Goal: Task Accomplishment & Management: Manage account settings

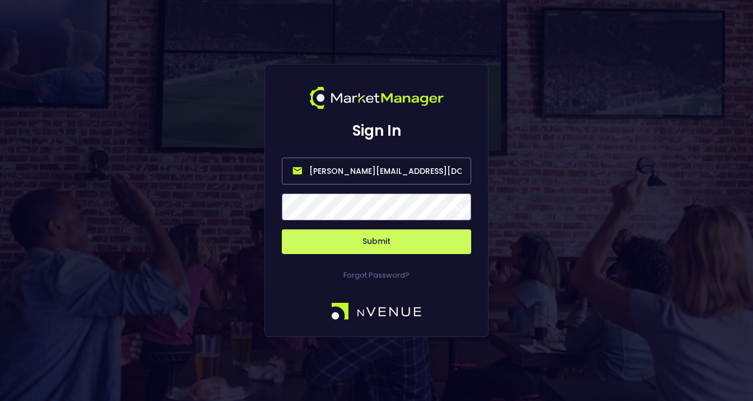
drag, startPoint x: 425, startPoint y: 171, endPoint x: 290, endPoint y: 168, distance: 134.5
click at [290, 168] on input "bruce.sears@nvenue.com" at bounding box center [376, 170] width 189 height 27
type input "nsingh@kalshi.com"
click at [249, 205] on div "Sign In nsingh@kalshi.com Submit Forgot Password?" at bounding box center [376, 200] width 753 height 401
click at [456, 204] on span at bounding box center [457, 207] width 10 height 10
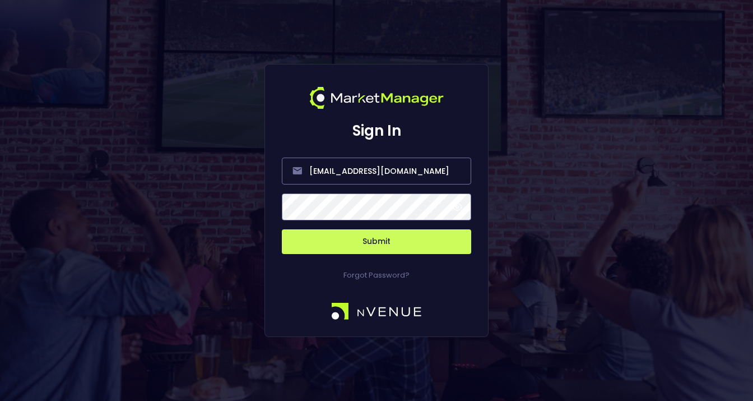
click at [373, 241] on button "Submit" at bounding box center [376, 241] width 189 height 25
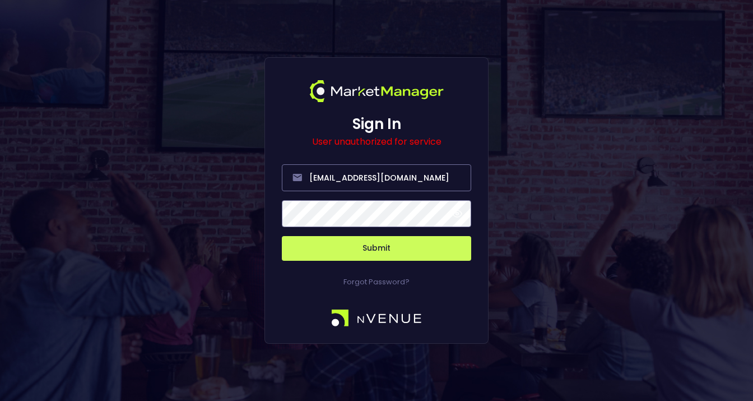
click at [386, 247] on button "Submit" at bounding box center [376, 248] width 189 height 25
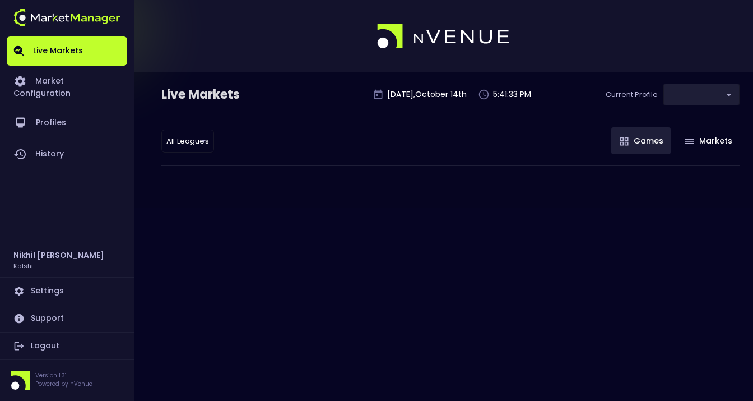
type input "b2ad0268-c08b-4b81-ab67-b566155dc3cd"
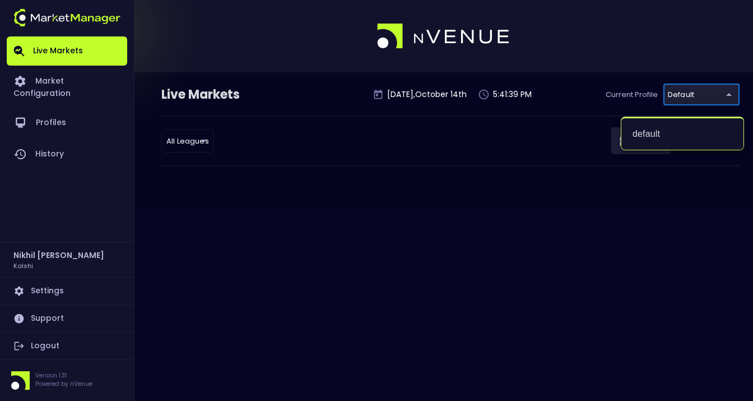
click at [722, 94] on body "Live Markets Market Configuration Profiles History Nikhil Singh Kalshi Settings…" at bounding box center [376, 200] width 753 height 401
click at [504, 238] on div at bounding box center [376, 200] width 753 height 401
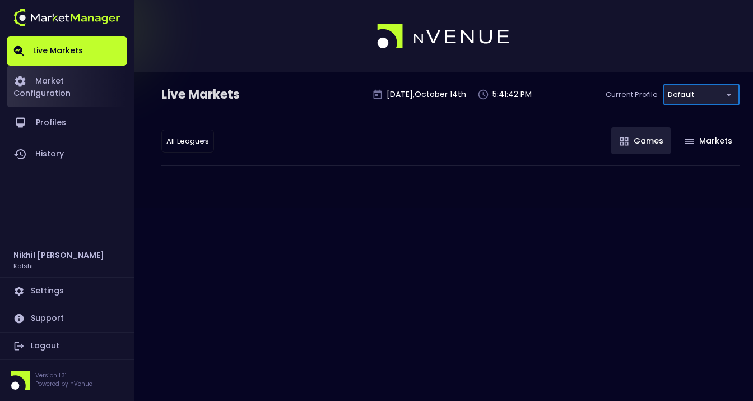
click at [55, 79] on link "Market Configuration" at bounding box center [67, 86] width 120 height 41
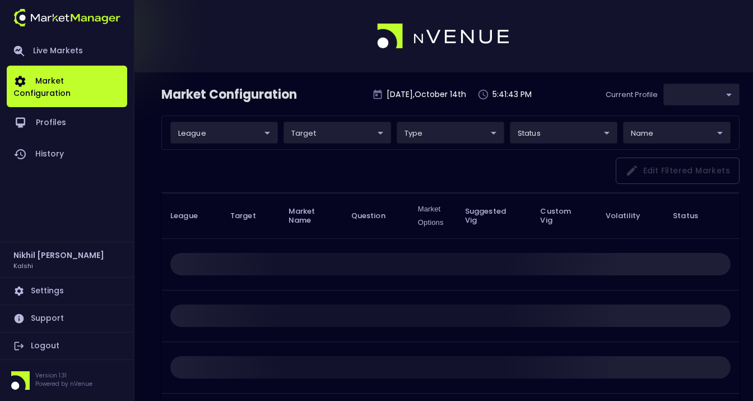
type input "b2ad0268-c08b-4b81-ab67-b566155dc3cd"
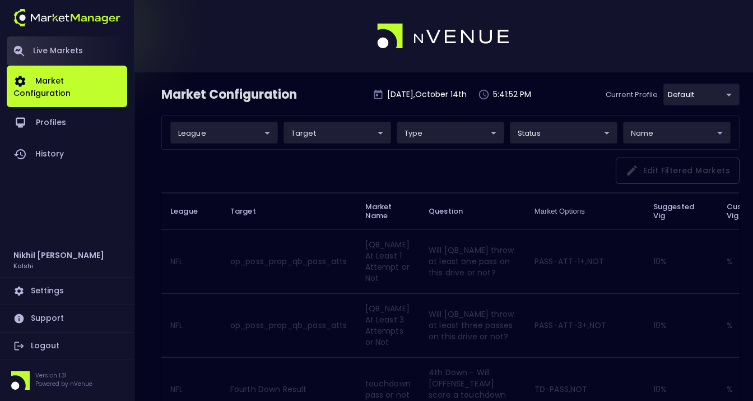
click at [63, 47] on link "Live Markets" at bounding box center [67, 50] width 120 height 29
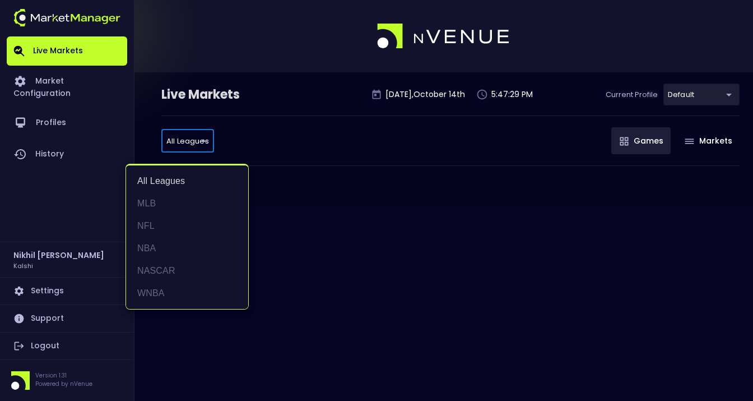
click at [190, 144] on body "Live Markets Market Configuration Profiles History Nikhil Singh Kalshi Settings…" at bounding box center [376, 200] width 753 height 401
click at [152, 223] on li "NFL" at bounding box center [187, 226] width 122 height 22
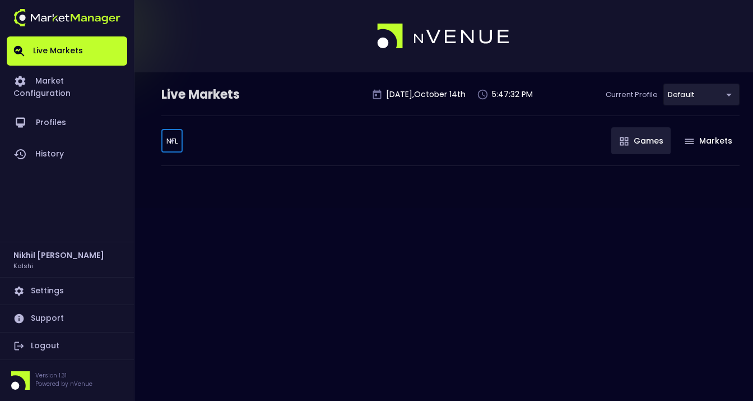
click at [276, 218] on div "Live Markets Tuesday , October 14 th 5:47:32 PM Current Profile default b2ad026…" at bounding box center [376, 200] width 753 height 401
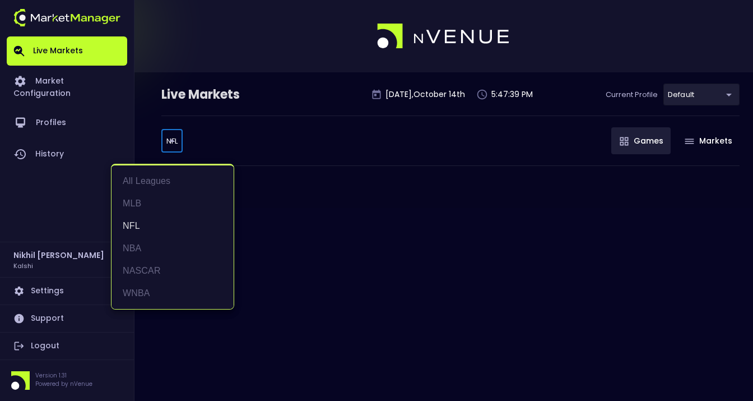
click at [175, 140] on body "Live Markets Market Configuration Profiles History Nikhil Singh Kalshi Settings…" at bounding box center [376, 200] width 753 height 401
click at [159, 180] on li "All Leagues" at bounding box center [172, 181] width 122 height 22
type input "all leagues"
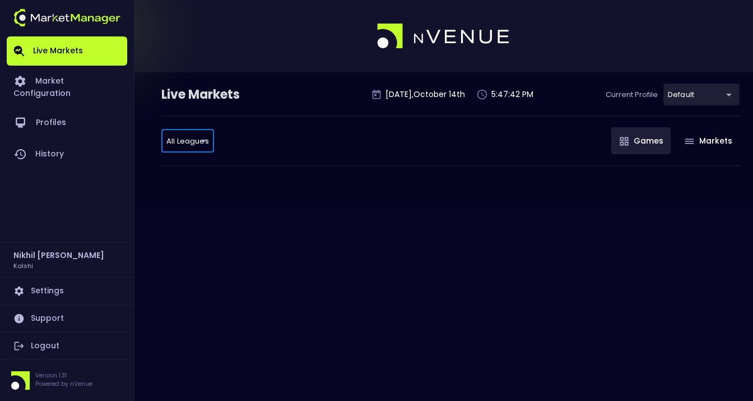
click at [705, 97] on body "Live Markets Market Configuration Profiles History Nikhil Singh Kalshi Settings…" at bounding box center [376, 200] width 753 height 401
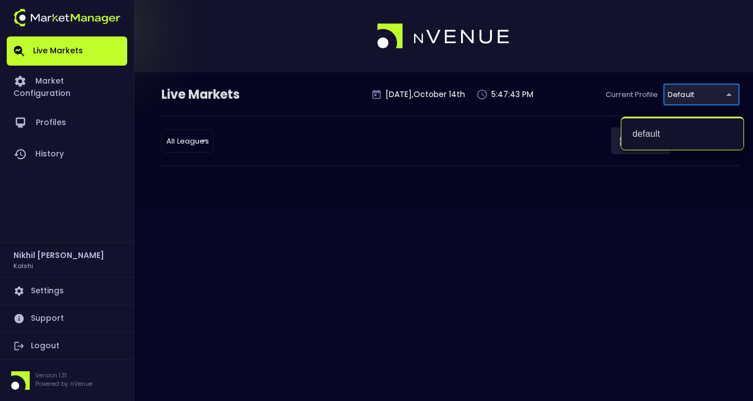
click at [481, 240] on div at bounding box center [376, 200] width 753 height 401
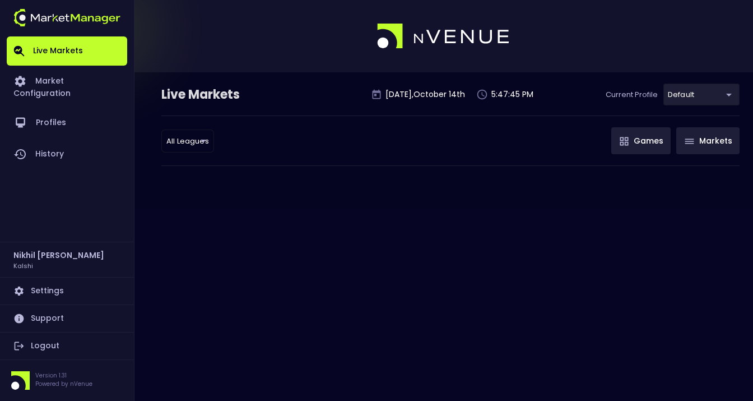
click at [694, 137] on button "Markets" at bounding box center [707, 140] width 63 height 27
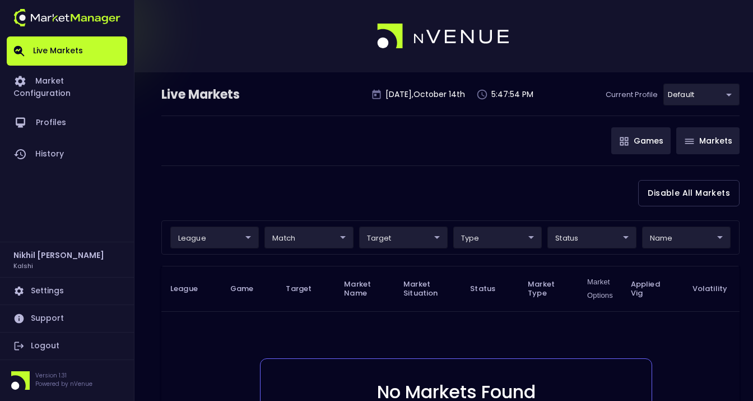
click at [646, 140] on button "Games" at bounding box center [640, 140] width 59 height 27
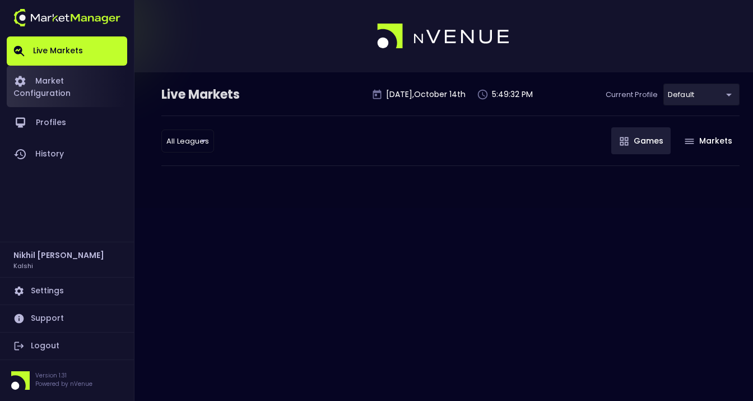
click at [82, 76] on link "Market Configuration" at bounding box center [67, 86] width 120 height 41
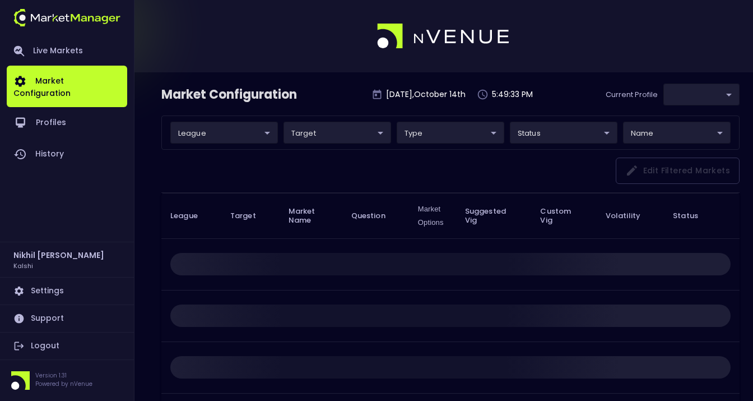
type input "b2ad0268-c08b-4b81-ab67-b566155dc3cd"
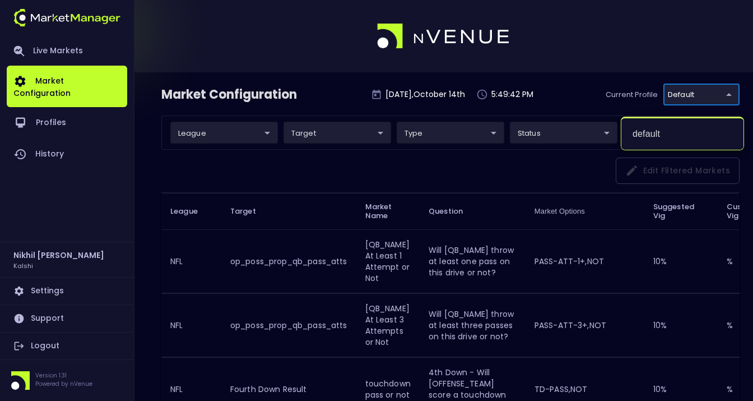
click at [287, 175] on div at bounding box center [376, 200] width 753 height 401
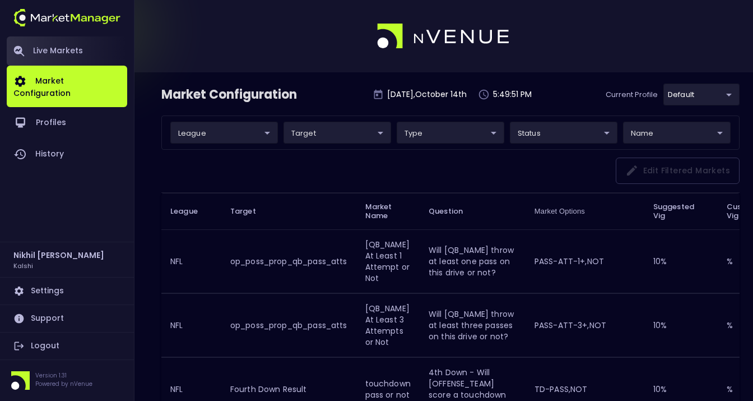
click at [69, 50] on link "Live Markets" at bounding box center [67, 50] width 120 height 29
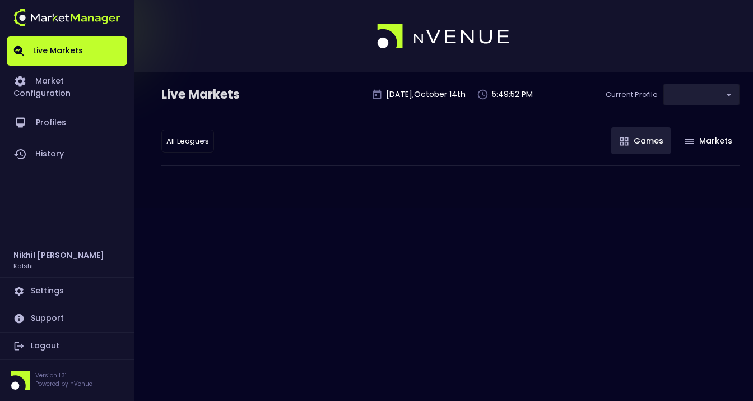
type input "b2ad0268-c08b-4b81-ab67-b566155dc3cd"
click at [373, 225] on div "Live Markets Tuesday , October 14 th 5:49:54 PM Current Profile default b2ad026…" at bounding box center [376, 200] width 753 height 401
click at [57, 82] on link "Market Configuration" at bounding box center [67, 86] width 120 height 41
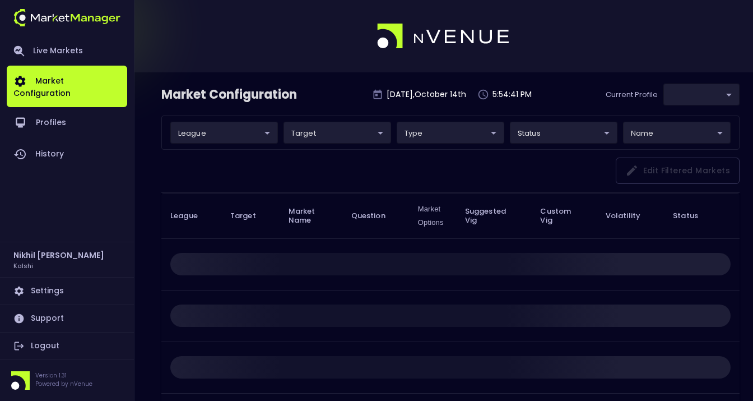
type input "b2ad0268-c08b-4b81-ab67-b566155dc3cd"
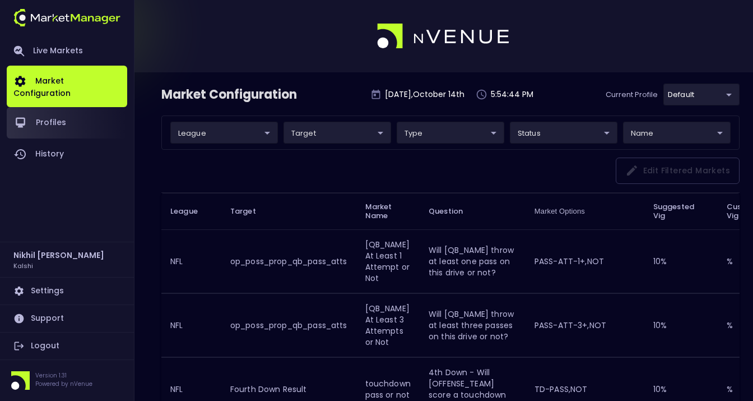
click at [58, 114] on link "Profiles" at bounding box center [67, 122] width 120 height 31
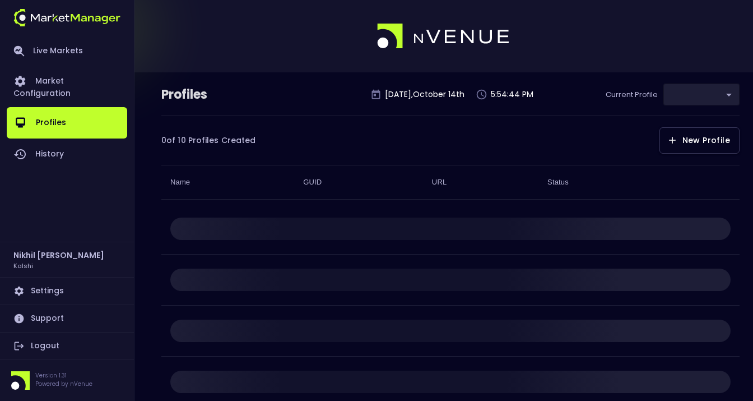
type input "b2ad0268-c08b-4b81-ab67-b566155dc3cd"
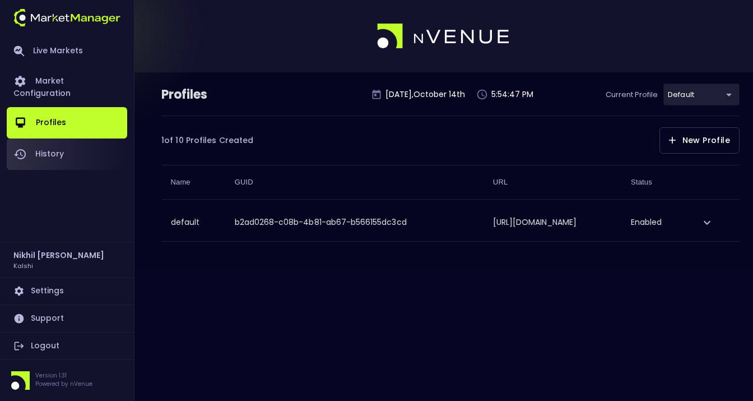
click at [76, 147] on link "History" at bounding box center [67, 153] width 120 height 31
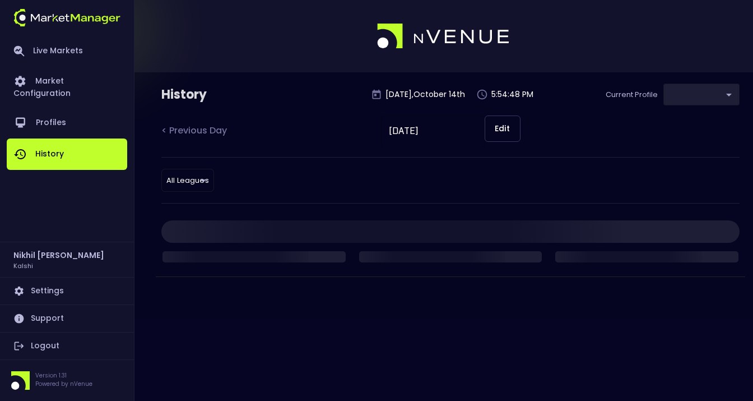
type input "b2ad0268-c08b-4b81-ab67-b566155dc3cd"
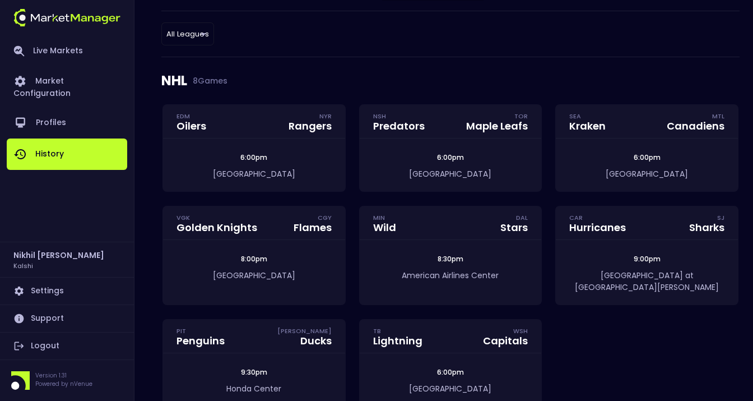
scroll to position [157, 0]
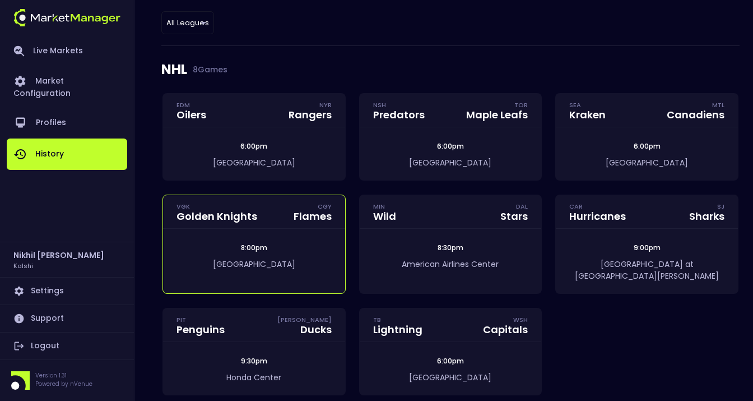
click at [290, 248] on div "8:00pm" at bounding box center [254, 248] width 182 height 10
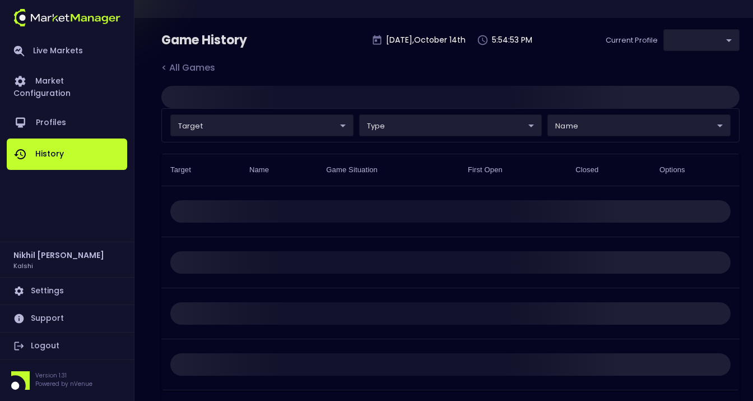
scroll to position [6, 0]
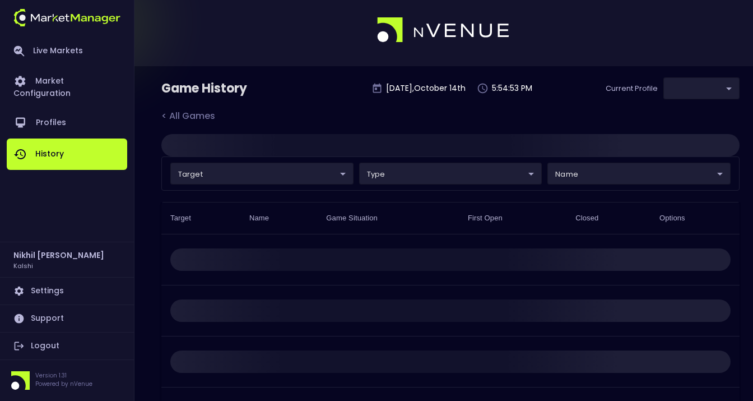
type input "b2ad0268-c08b-4b81-ab67-b566155dc3cd"
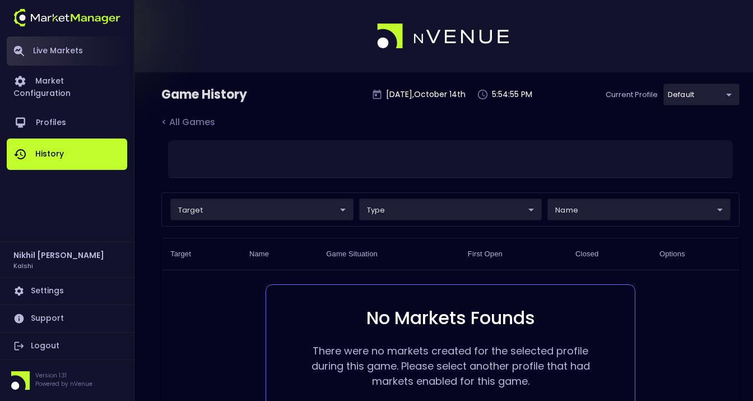
click at [67, 56] on link "Live Markets" at bounding box center [67, 50] width 120 height 29
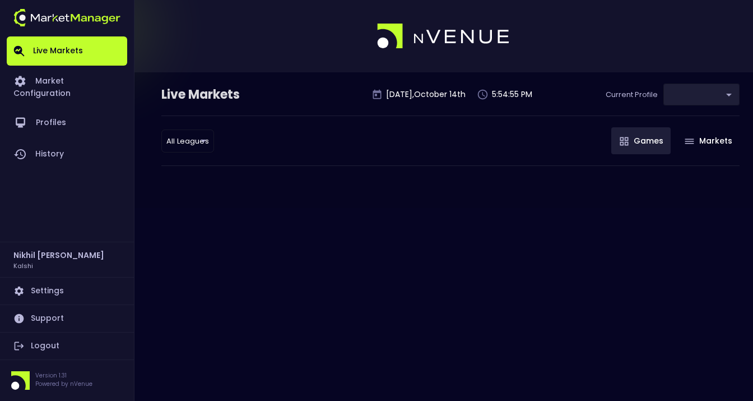
type input "b2ad0268-c08b-4b81-ab67-b566155dc3cd"
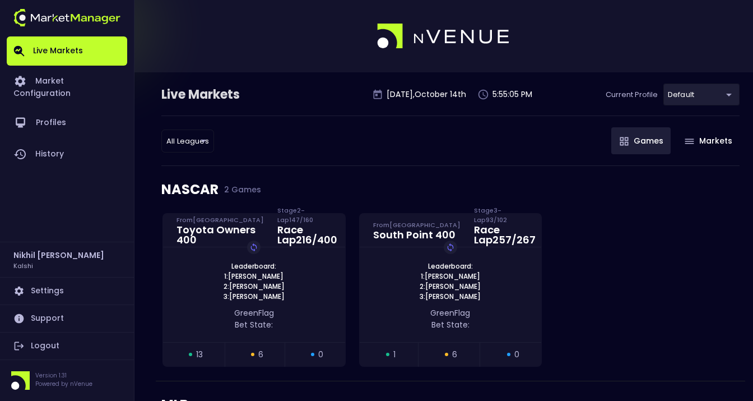
click at [184, 138] on body "Live Markets Market Configuration Profiles History Nikhil Singh Kalshi Settings…" at bounding box center [376, 310] width 753 height 620
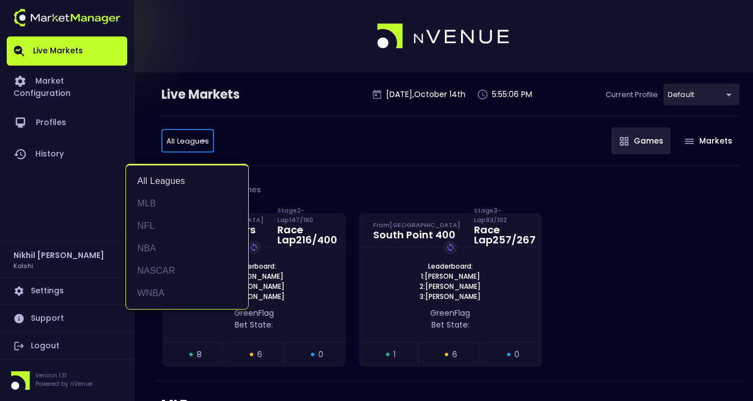
click at [326, 141] on div at bounding box center [376, 200] width 753 height 401
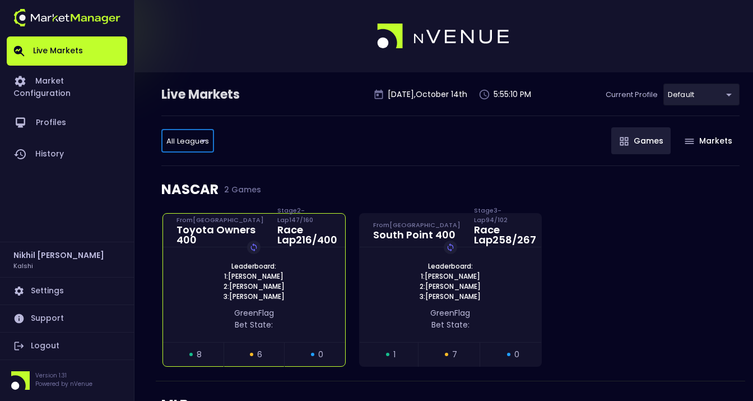
click at [308, 260] on div "Leaderboard: 1: Martin Truex Jr 2: Josh Berry 3: Joey Logano Replay Game green …" at bounding box center [254, 294] width 182 height 95
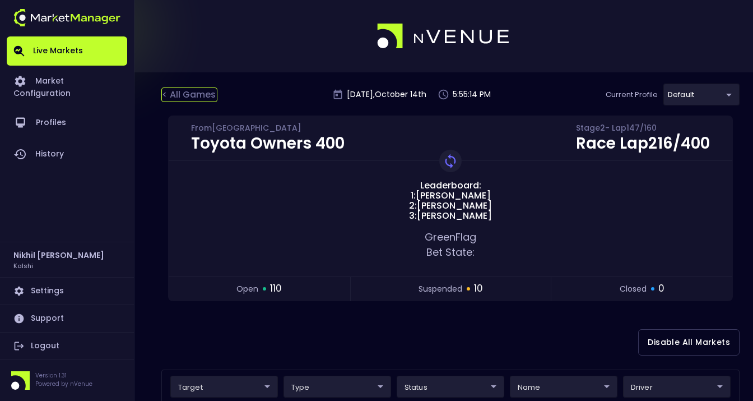
click at [189, 95] on div "< All Games" at bounding box center [189, 94] width 56 height 15
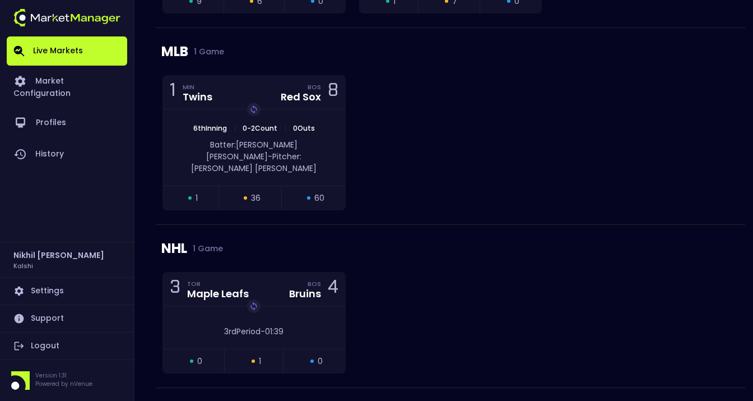
scroll to position [370, 0]
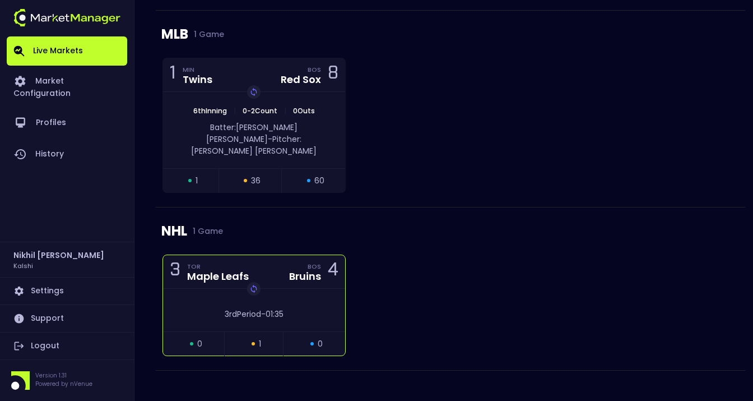
click at [329, 303] on div "3rd Period - 01:35" at bounding box center [254, 311] width 182 height 17
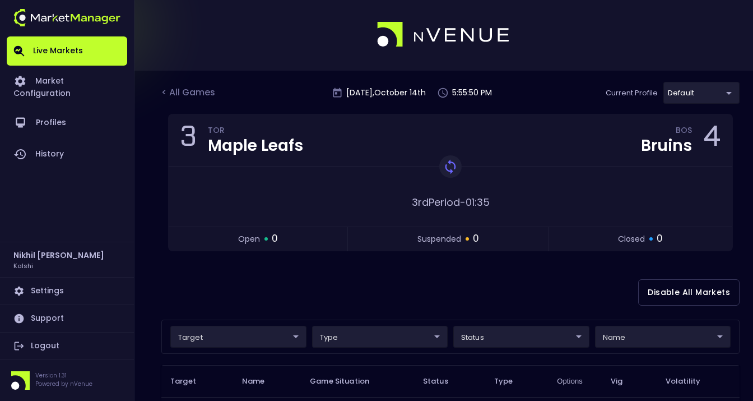
scroll to position [0, 0]
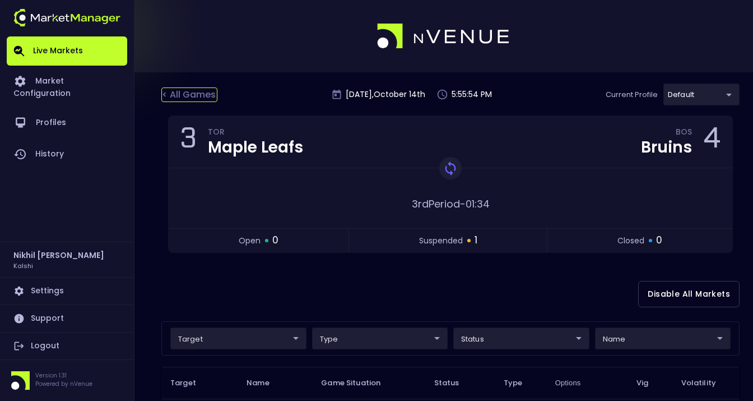
click at [196, 94] on div "< All Games" at bounding box center [189, 94] width 56 height 15
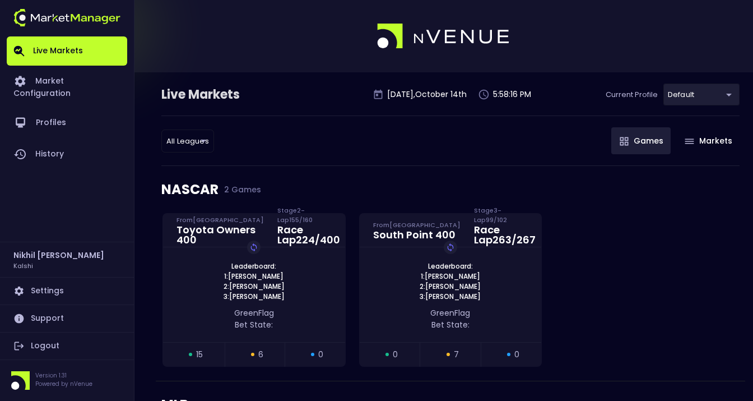
click at [195, 143] on body "Live Markets Market Configuration Profiles History Nikhil Singh Kalshi Settings…" at bounding box center [376, 391] width 753 height 783
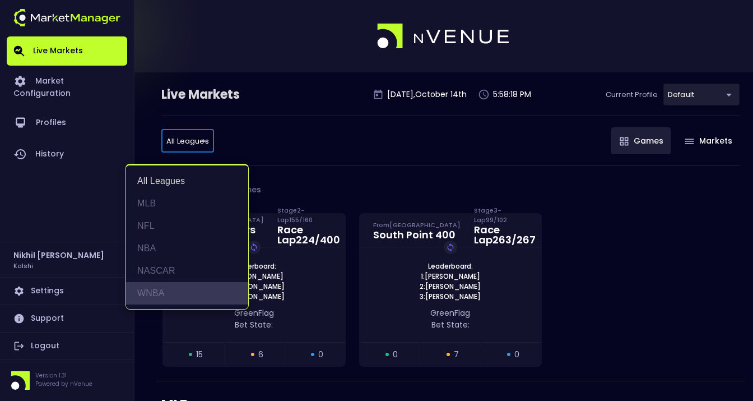
click at [152, 290] on li "WNBA" at bounding box center [187, 293] width 122 height 22
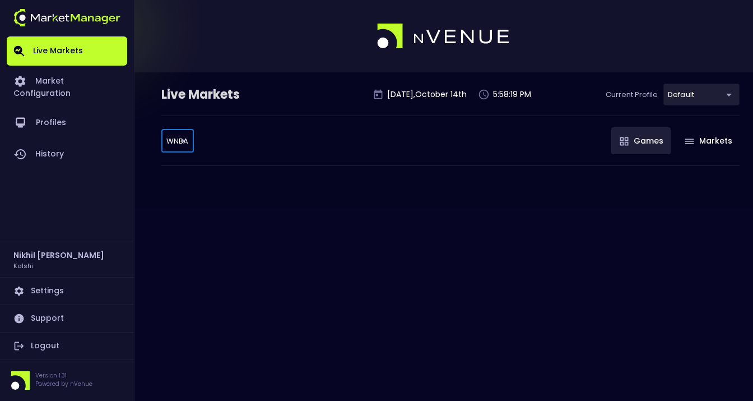
click at [178, 145] on body "Live Markets Market Configuration Profiles History Nikhil Singh Kalshi Settings…" at bounding box center [376, 200] width 753 height 401
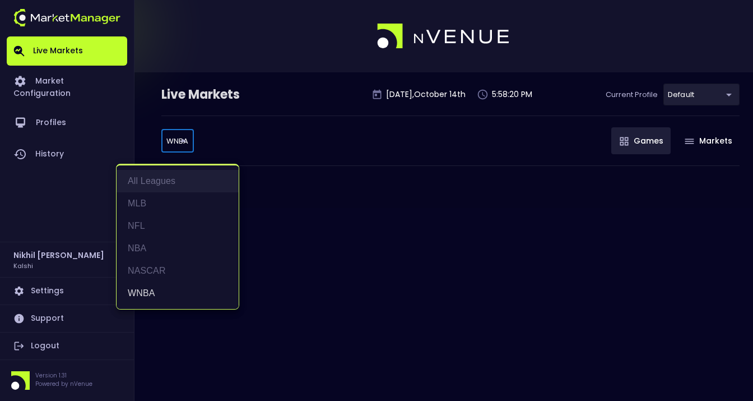
click at [159, 178] on li "All Leagues" at bounding box center [178, 181] width 122 height 22
type input "all leagues"
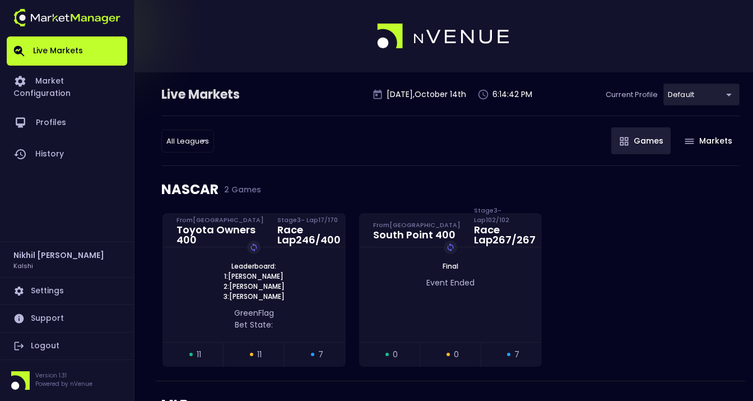
click at [48, 343] on link "Logout" at bounding box center [67, 345] width 120 height 27
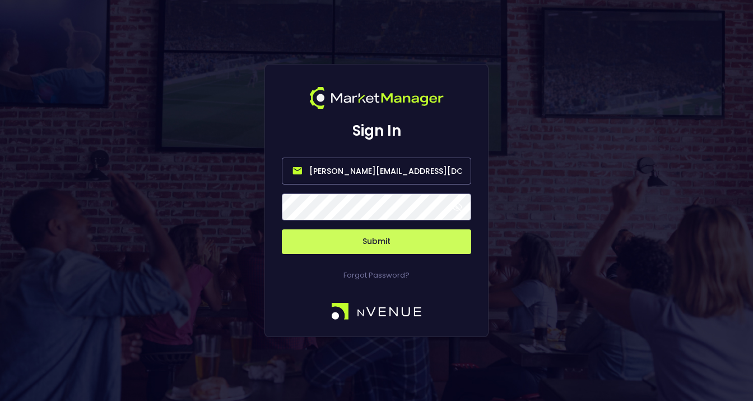
drag, startPoint x: 421, startPoint y: 170, endPoint x: 179, endPoint y: 153, distance: 242.6
click at [179, 153] on div "Sign In [PERSON_NAME][EMAIL_ADDRESS][DOMAIN_NAME] Submit Forgot Password?" at bounding box center [376, 200] width 753 height 401
paste input "Asawai@kalshi"
click at [457, 207] on span at bounding box center [457, 207] width 10 height 10
click at [366, 240] on button "Submit" at bounding box center [376, 241] width 189 height 25
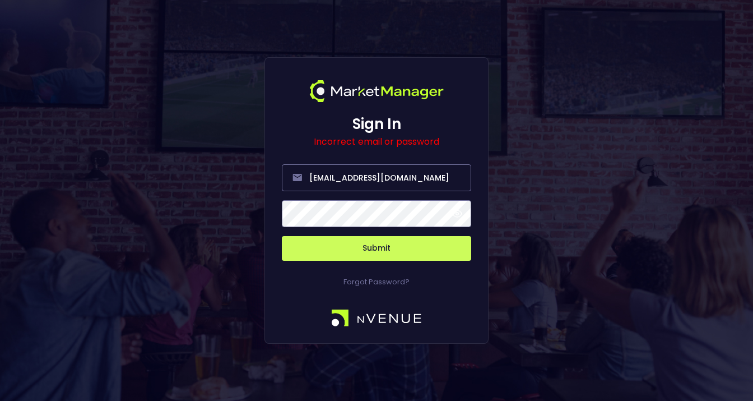
click at [367, 246] on button "Submit" at bounding box center [376, 248] width 189 height 25
click at [313, 177] on input "[EMAIL_ADDRESS][DOMAIN_NAME]" at bounding box center [376, 177] width 189 height 27
drag, startPoint x: 405, startPoint y: 178, endPoint x: 243, endPoint y: 174, distance: 162.0
click at [240, 176] on div "Sign In Incorrect email or password [EMAIL_ADDRESS][DOMAIN_NAME] Submit Forgot …" at bounding box center [376, 200] width 753 height 401
type input "[EMAIL_ADDRESS][DOMAIN_NAME]"
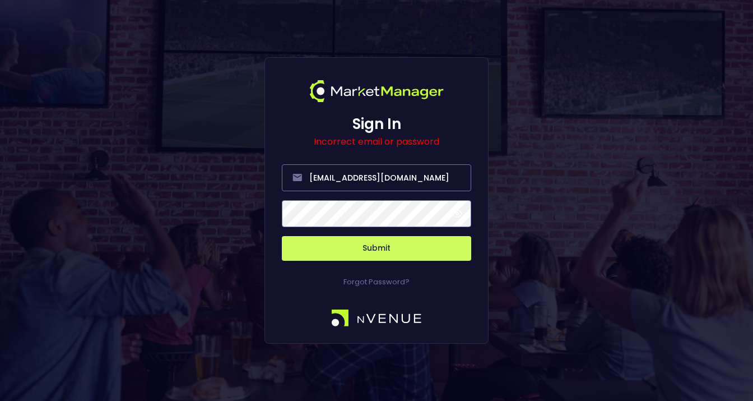
click at [387, 244] on button "Submit" at bounding box center [376, 248] width 189 height 25
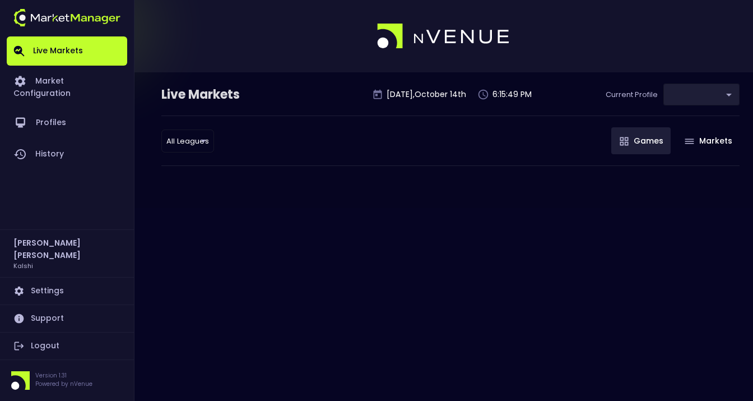
type input "b2ad0268-c08b-4b81-ab67-b566155dc3cd"
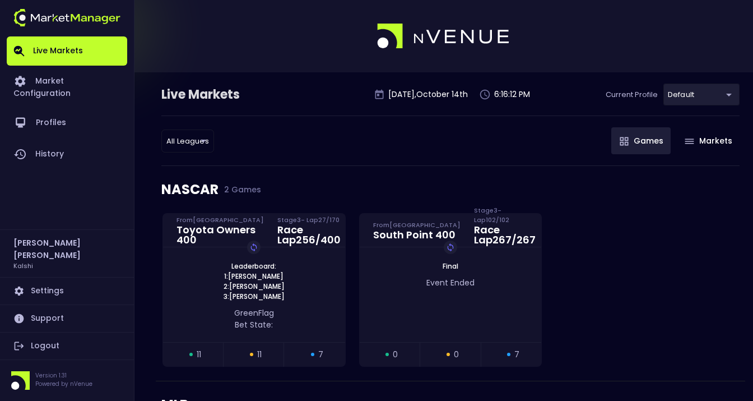
click at [45, 346] on link "Logout" at bounding box center [67, 345] width 120 height 27
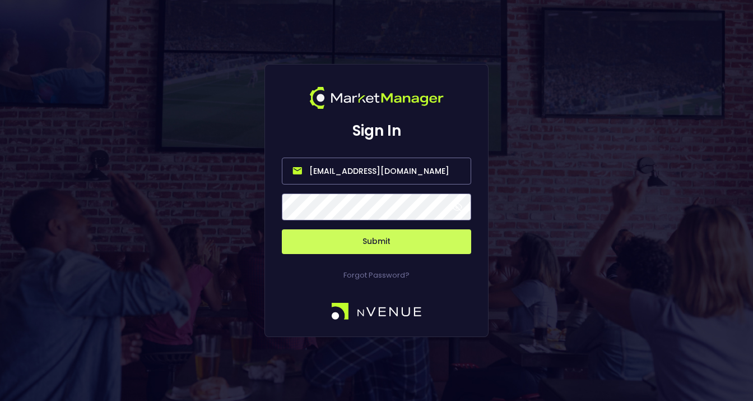
drag, startPoint x: 337, startPoint y: 169, endPoint x: 285, endPoint y: 168, distance: 52.1
click at [285, 168] on input "[EMAIL_ADDRESS][DOMAIN_NAME]" at bounding box center [376, 170] width 189 height 27
click at [380, 239] on button "Submit" at bounding box center [376, 241] width 189 height 25
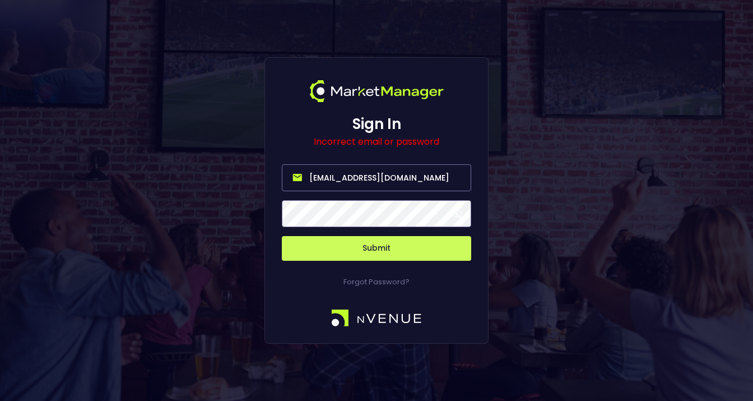
drag, startPoint x: 314, startPoint y: 177, endPoint x: 333, endPoint y: 194, distance: 25.8
click at [314, 179] on input "[EMAIL_ADDRESS][DOMAIN_NAME]" at bounding box center [376, 177] width 189 height 27
drag, startPoint x: 313, startPoint y: 176, endPoint x: 324, endPoint y: 182, distance: 13.0
click at [313, 176] on input "[EMAIL_ADDRESS][DOMAIN_NAME]" at bounding box center [376, 177] width 189 height 27
type input "[EMAIL_ADDRESS][DOMAIN_NAME]"
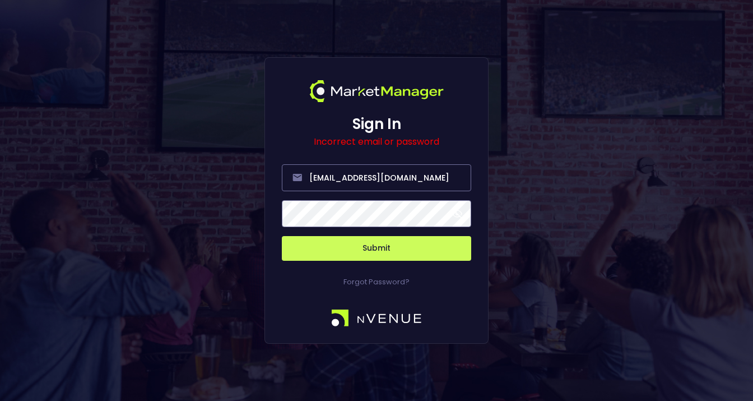
click at [327, 248] on button "Submit" at bounding box center [376, 248] width 189 height 25
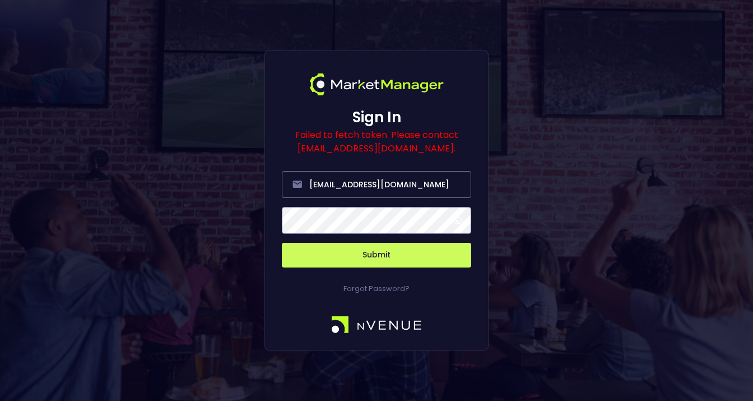
click at [377, 253] on button "Submit" at bounding box center [376, 255] width 189 height 25
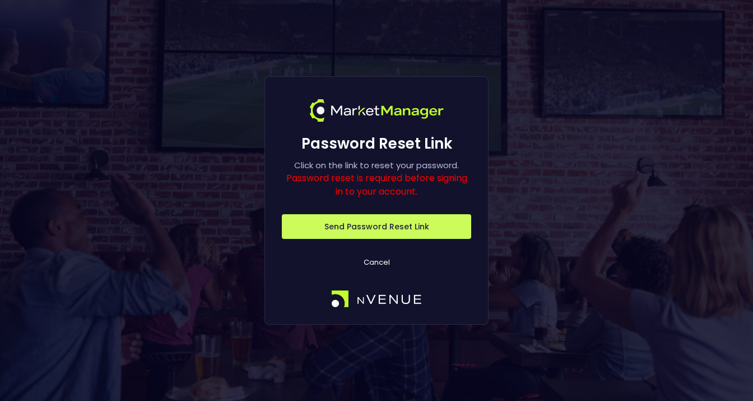
click at [381, 262] on p "Cancel" at bounding box center [376, 262] width 189 height 11
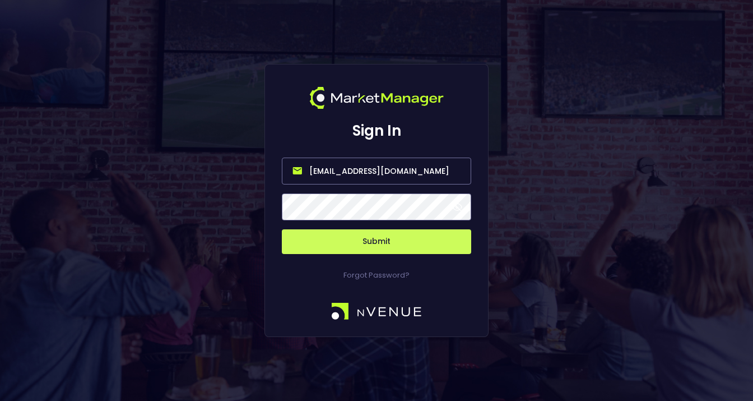
click at [335, 173] on input "[EMAIL_ADDRESS][DOMAIN_NAME]" at bounding box center [376, 170] width 189 height 27
drag, startPoint x: 314, startPoint y: 171, endPoint x: 333, endPoint y: 192, distance: 28.6
click at [314, 171] on input "[EMAIL_ADDRESS][DOMAIN_NAME]" at bounding box center [376, 170] width 189 height 27
click at [313, 170] on input "[EMAIL_ADDRESS][DOMAIN_NAME]" at bounding box center [376, 170] width 189 height 27
type input "[EMAIL_ADDRESS][DOMAIN_NAME]"
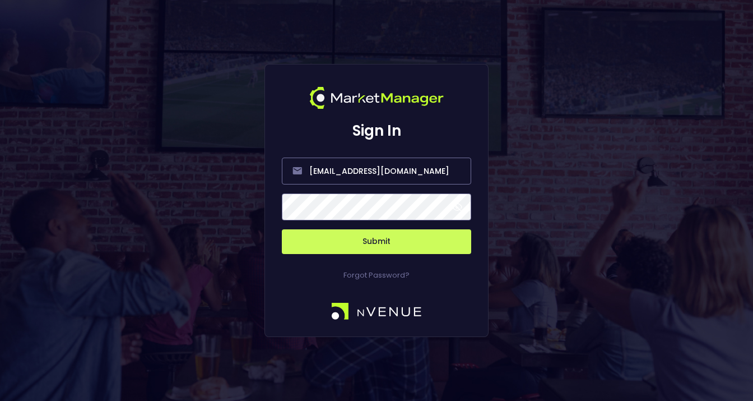
click at [315, 239] on button "Submit" at bounding box center [376, 241] width 189 height 25
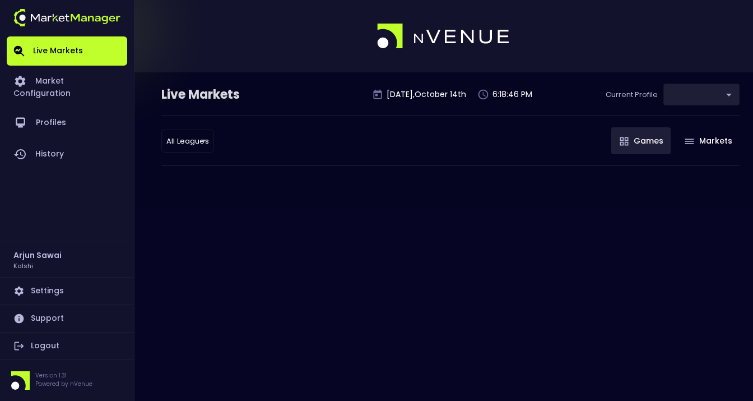
type input "b2ad0268-c08b-4b81-ab67-b566155dc3cd"
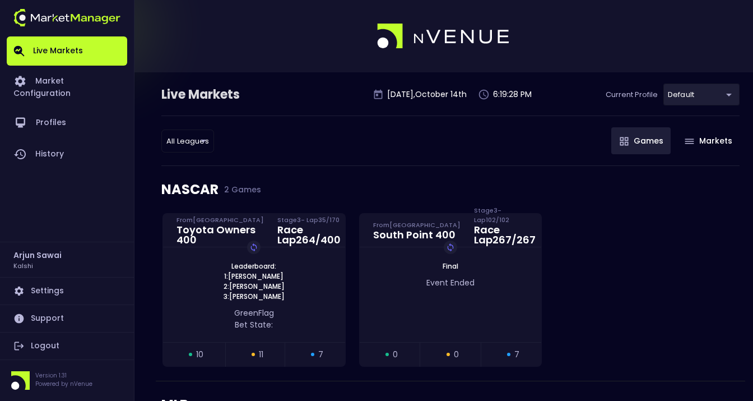
click at [58, 344] on link "Logout" at bounding box center [67, 345] width 120 height 27
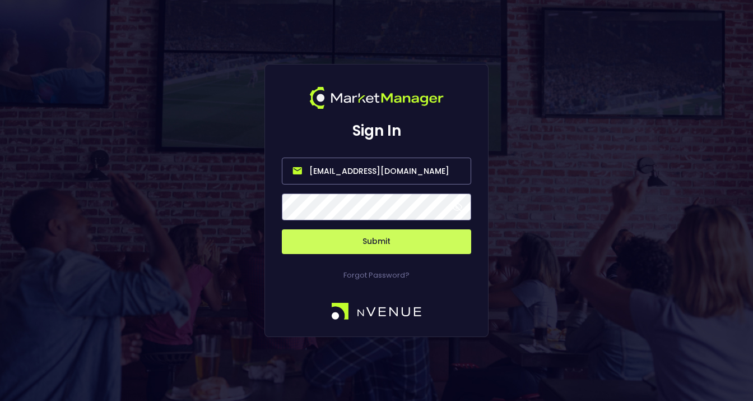
drag, startPoint x: 338, startPoint y: 169, endPoint x: 293, endPoint y: 168, distance: 44.8
click at [293, 168] on input "[EMAIL_ADDRESS][DOMAIN_NAME]" at bounding box center [376, 170] width 189 height 27
type input "[EMAIL_ADDRESS][DOMAIN_NAME]"
click at [458, 207] on span at bounding box center [457, 207] width 10 height 10
click at [373, 239] on button "Submit" at bounding box center [376, 241] width 189 height 25
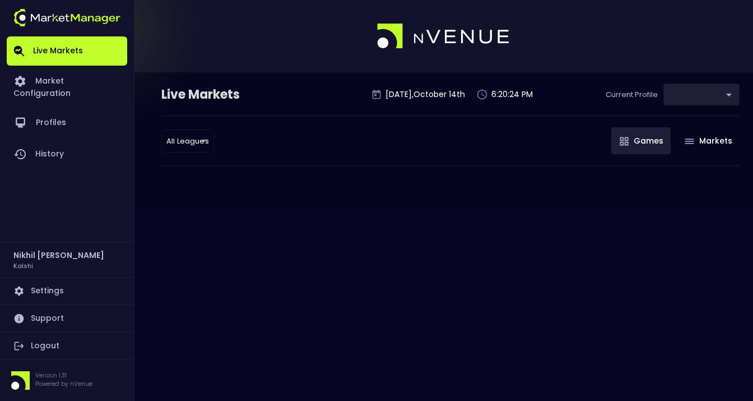
type input "b2ad0268-c08b-4b81-ab67-b566155dc3cd"
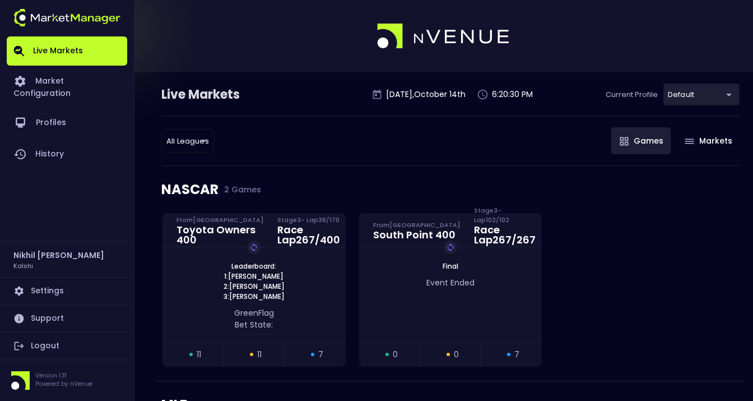
click at [43, 347] on link "Logout" at bounding box center [67, 345] width 120 height 27
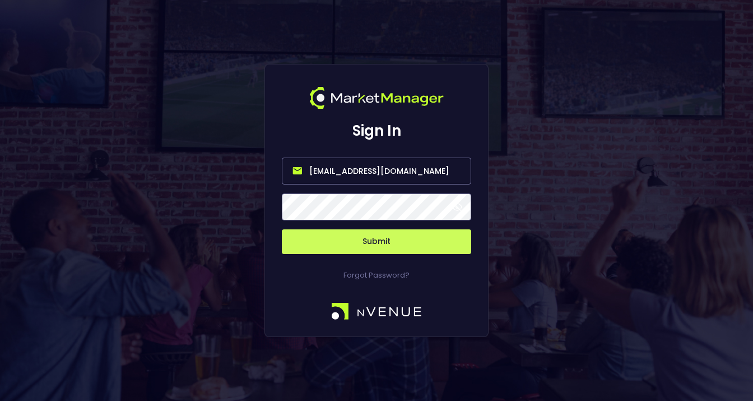
drag, startPoint x: 337, startPoint y: 168, endPoint x: 296, endPoint y: 165, distance: 40.4
click at [296, 165] on input "[EMAIL_ADDRESS][DOMAIN_NAME]" at bounding box center [376, 170] width 189 height 27
type input "[EMAIL_ADDRESS][DOMAIN_NAME]"
click at [255, 193] on div "Sign In [EMAIL_ADDRESS][DOMAIN_NAME] Submit Forgot Password?" at bounding box center [376, 200] width 753 height 401
click at [457, 206] on span at bounding box center [457, 207] width 10 height 10
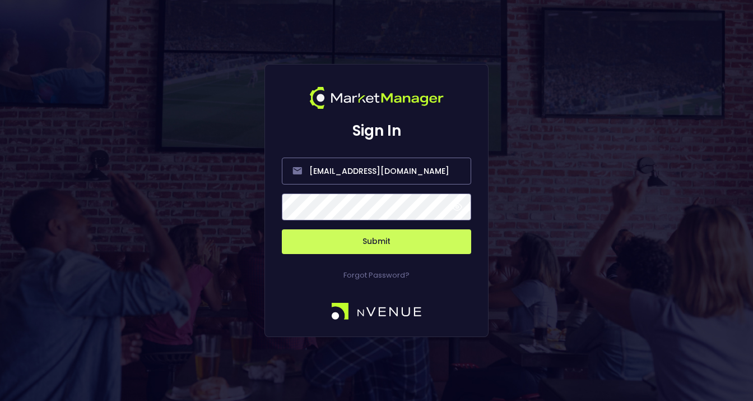
click at [373, 244] on button "Submit" at bounding box center [376, 241] width 189 height 25
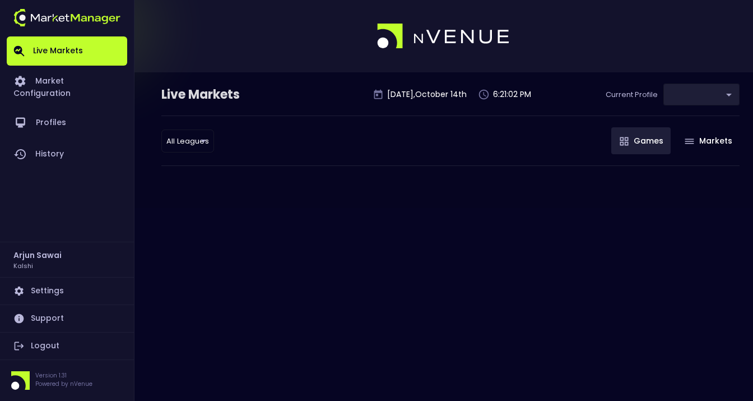
type input "b2ad0268-c08b-4b81-ab67-b566155dc3cd"
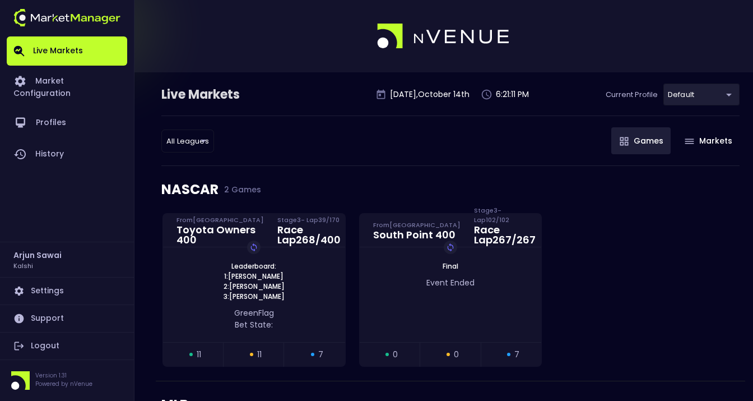
click at [49, 345] on link "Logout" at bounding box center [67, 345] width 120 height 27
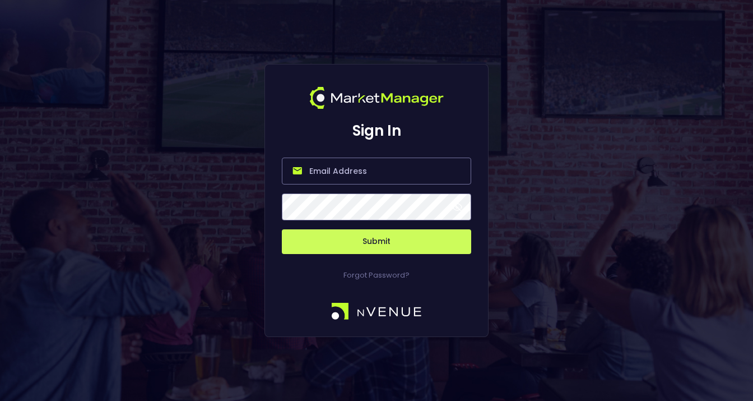
type input "[EMAIL_ADDRESS][DOMAIN_NAME]"
click at [457, 206] on span at bounding box center [457, 207] width 10 height 10
click at [266, 201] on div "Sign In [EMAIL_ADDRESS][DOMAIN_NAME] Submit Forgot Password?" at bounding box center [376, 200] width 224 height 273
click at [374, 238] on button "Submit" at bounding box center [376, 241] width 189 height 25
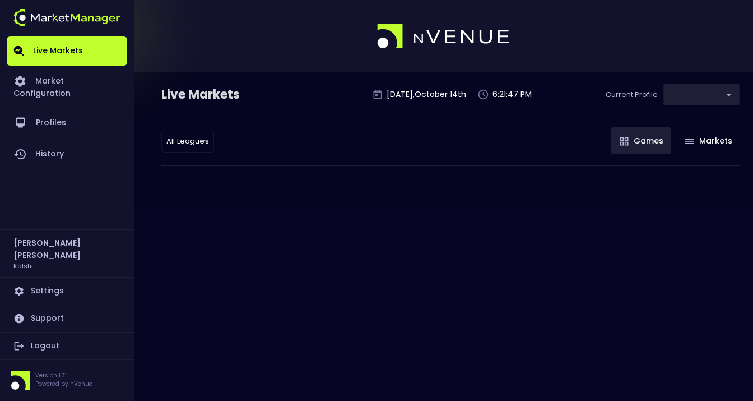
type input "b2ad0268-c08b-4b81-ab67-b566155dc3cd"
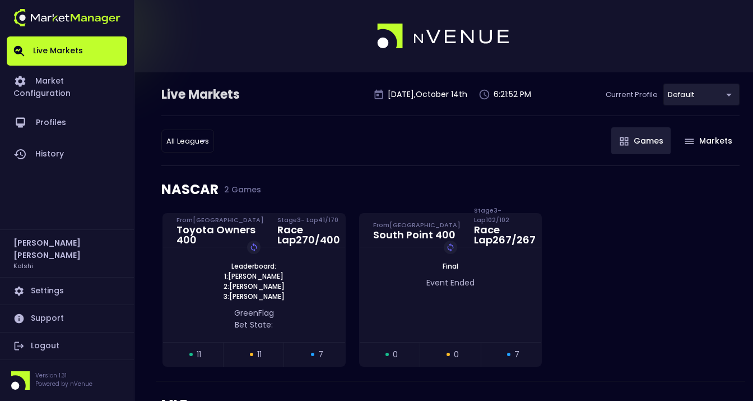
click at [43, 345] on link "Logout" at bounding box center [67, 345] width 120 height 27
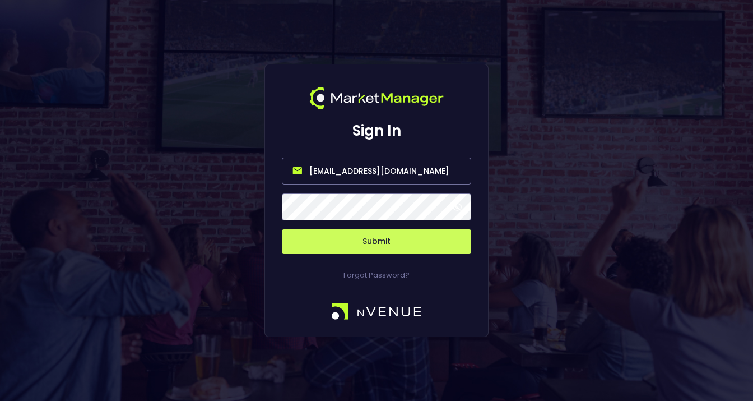
drag, startPoint x: 338, startPoint y: 170, endPoint x: 286, endPoint y: 169, distance: 51.6
click at [286, 169] on input "[EMAIL_ADDRESS][DOMAIN_NAME]" at bounding box center [376, 170] width 189 height 27
type input "[EMAIL_ADDRESS][DOMAIN_NAME]"
click at [266, 190] on div "Sign In [EMAIL_ADDRESS][DOMAIN_NAME] Submit Forgot Password?" at bounding box center [376, 200] width 224 height 273
click at [455, 204] on span at bounding box center [457, 207] width 10 height 10
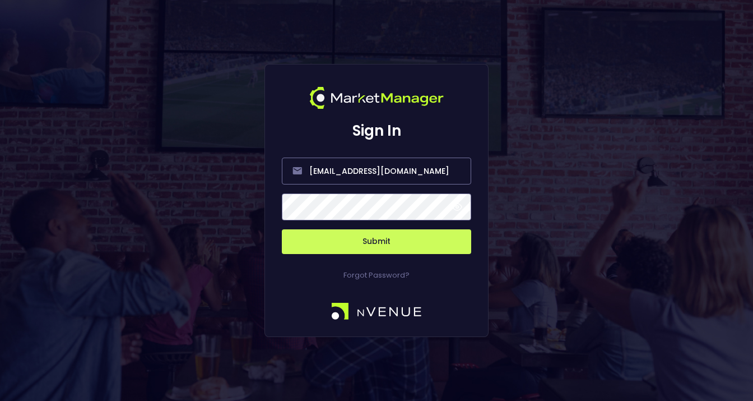
click at [376, 240] on button "Submit" at bounding box center [376, 241] width 189 height 25
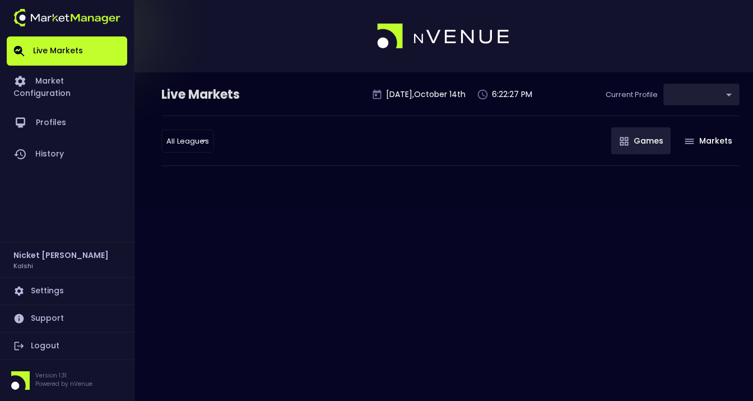
type input "b2ad0268-c08b-4b81-ab67-b566155dc3cd"
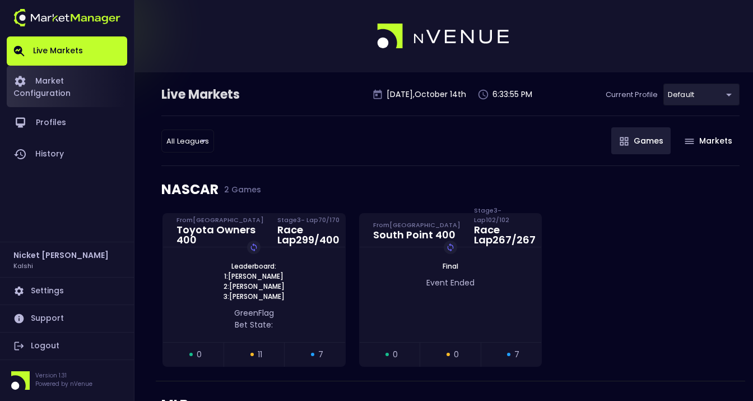
click at [65, 82] on link "Market Configuration" at bounding box center [67, 86] width 120 height 41
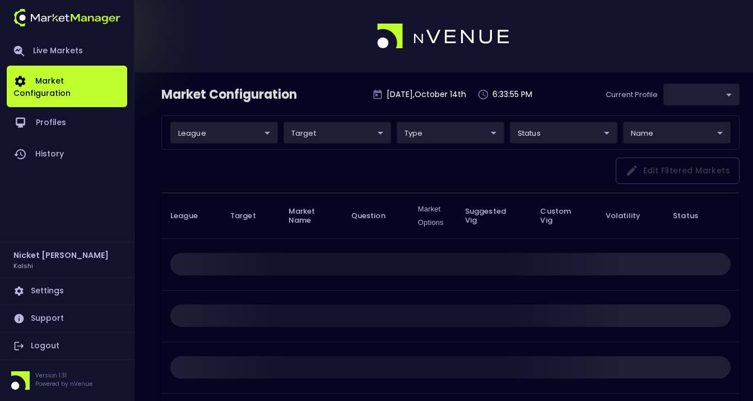
type input "b2ad0268-c08b-4b81-ab67-b566155dc3cd"
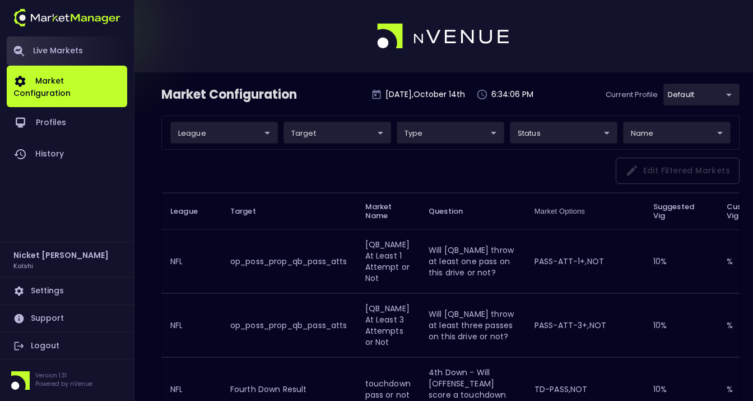
click at [36, 46] on link "Live Markets" at bounding box center [67, 50] width 120 height 29
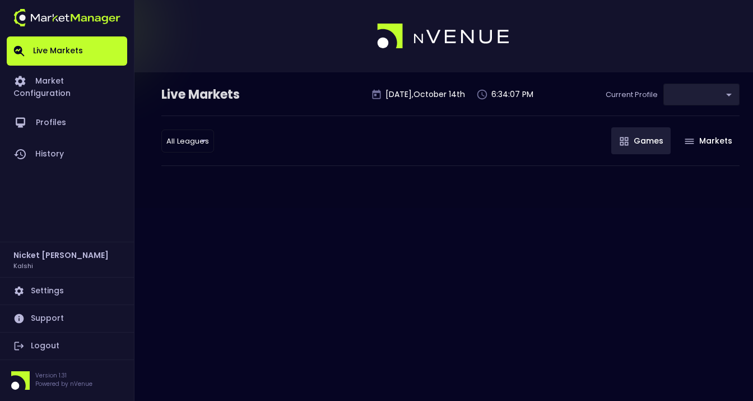
type input "b2ad0268-c08b-4b81-ab67-b566155dc3cd"
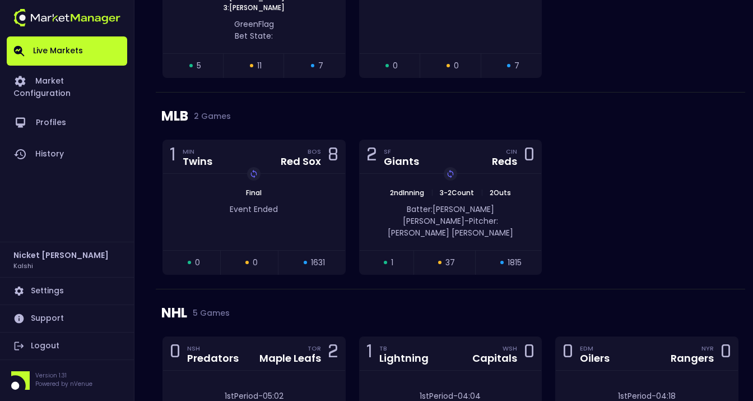
scroll to position [287, 0]
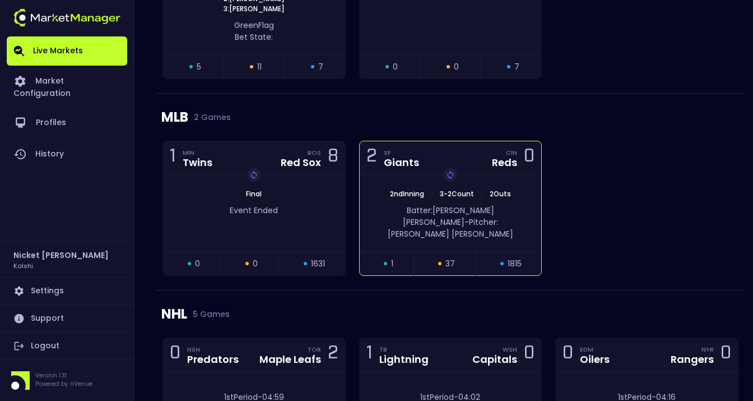
click at [499, 231] on div "2nd Inning | 3 - 2 Count | 2 Outs Replay Game Batter: [PERSON_NAME]: [PERSON_NA…" at bounding box center [451, 213] width 182 height 76
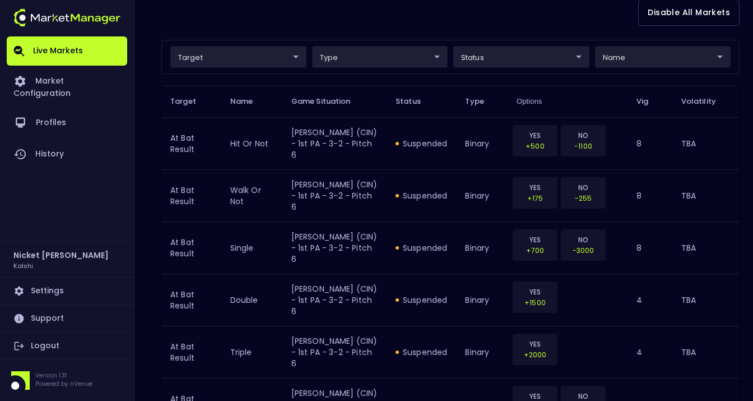
scroll to position [0, 0]
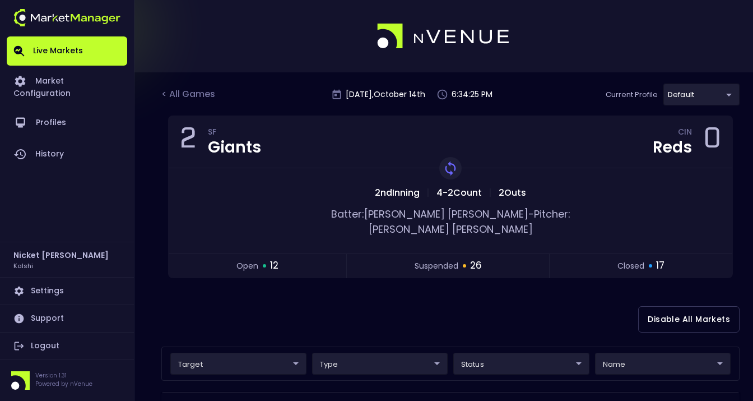
click at [50, 344] on link "Logout" at bounding box center [67, 345] width 120 height 27
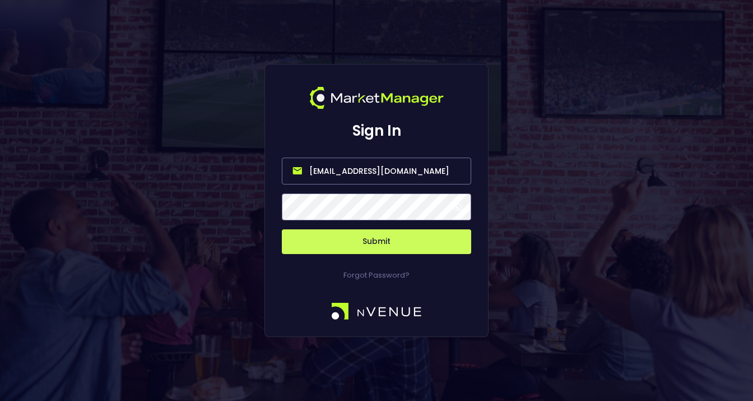
drag, startPoint x: 416, startPoint y: 171, endPoint x: 239, endPoint y: 161, distance: 177.3
click at [239, 161] on div "Sign In [EMAIL_ADDRESS][DOMAIN_NAME] Submit Forgot Password?" at bounding box center [376, 200] width 753 height 401
type input "[PERSON_NAME][EMAIL_ADDRESS][DOMAIN_NAME]"
click at [452, 206] on span at bounding box center [457, 207] width 10 height 10
click at [410, 240] on button "Submit" at bounding box center [376, 241] width 189 height 25
